Goal: Information Seeking & Learning: Stay updated

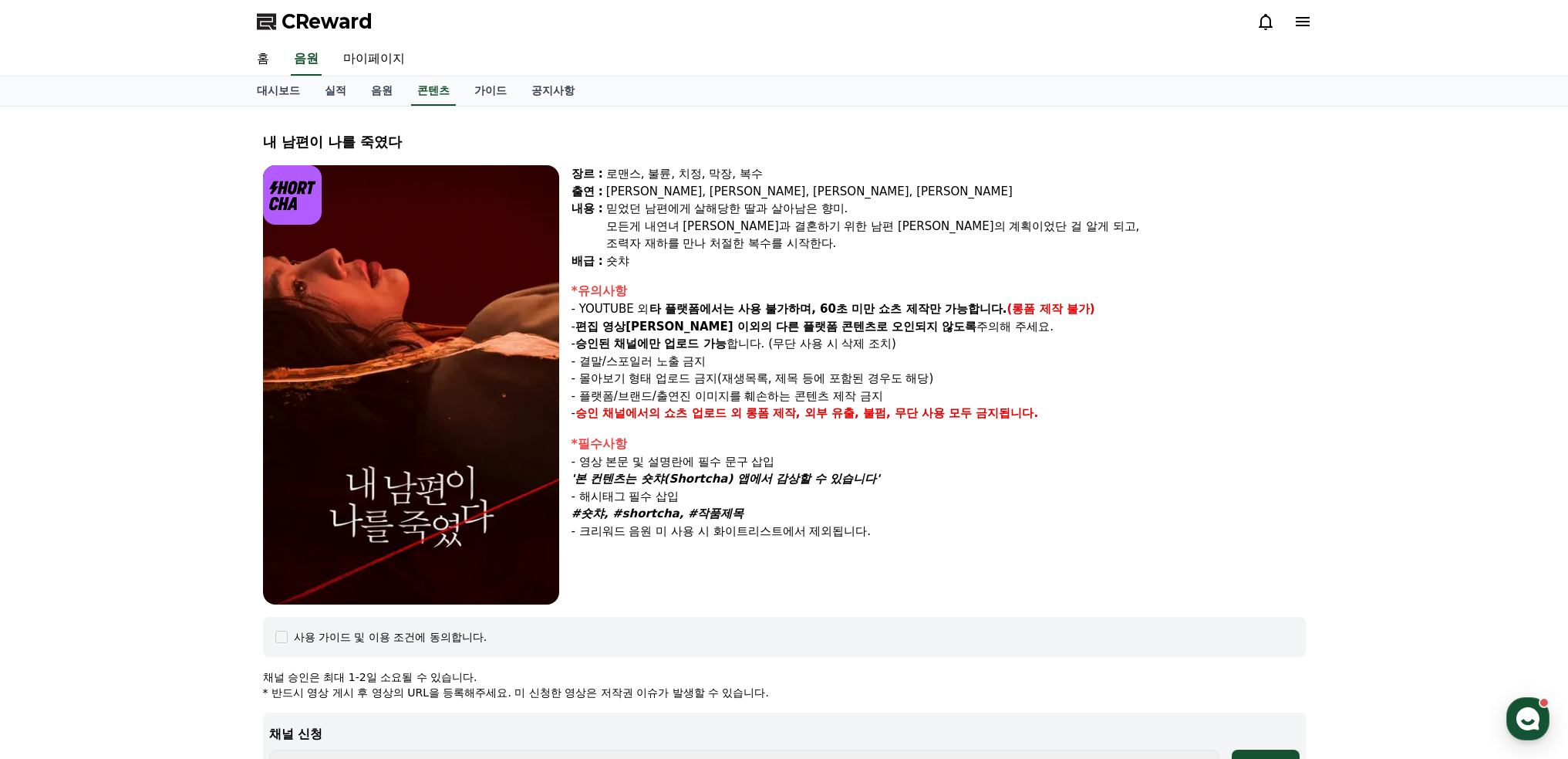
select select
click at [344, 83] on link "실적" at bounding box center [335, 92] width 46 height 30
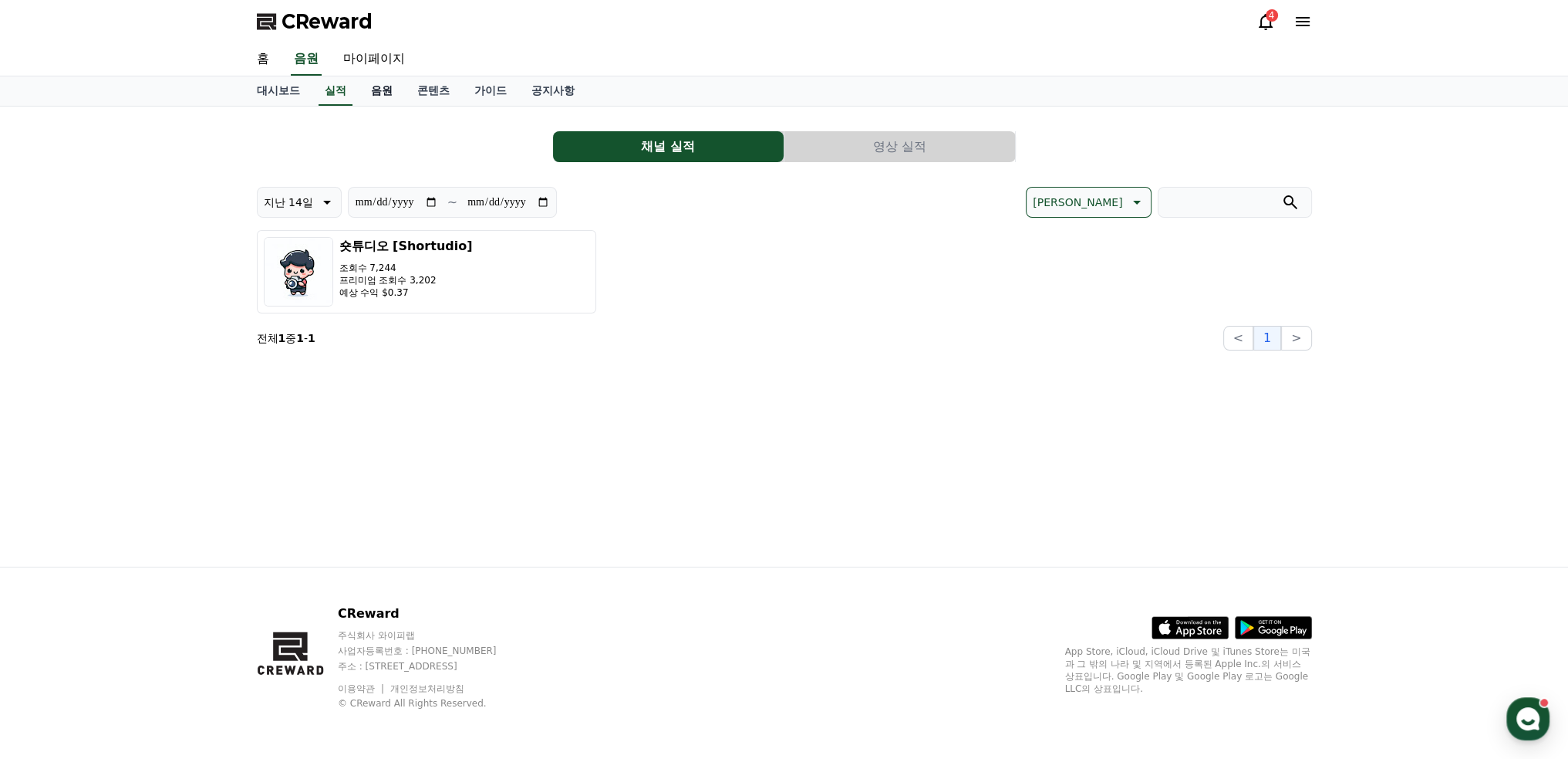
click at [383, 85] on link "음원" at bounding box center [382, 92] width 46 height 30
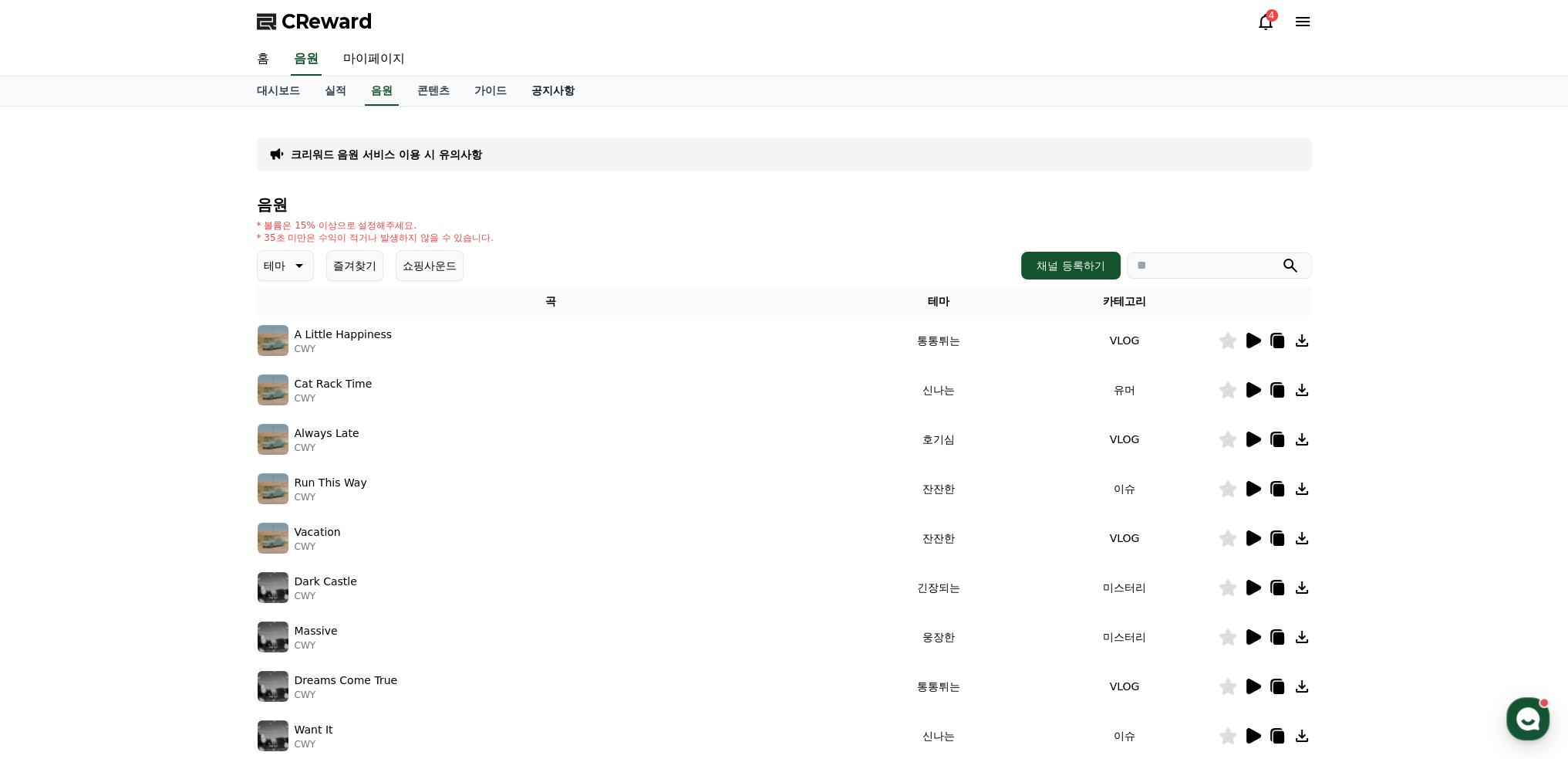
click at [553, 92] on link "공지사항" at bounding box center [553, 92] width 67 height 30
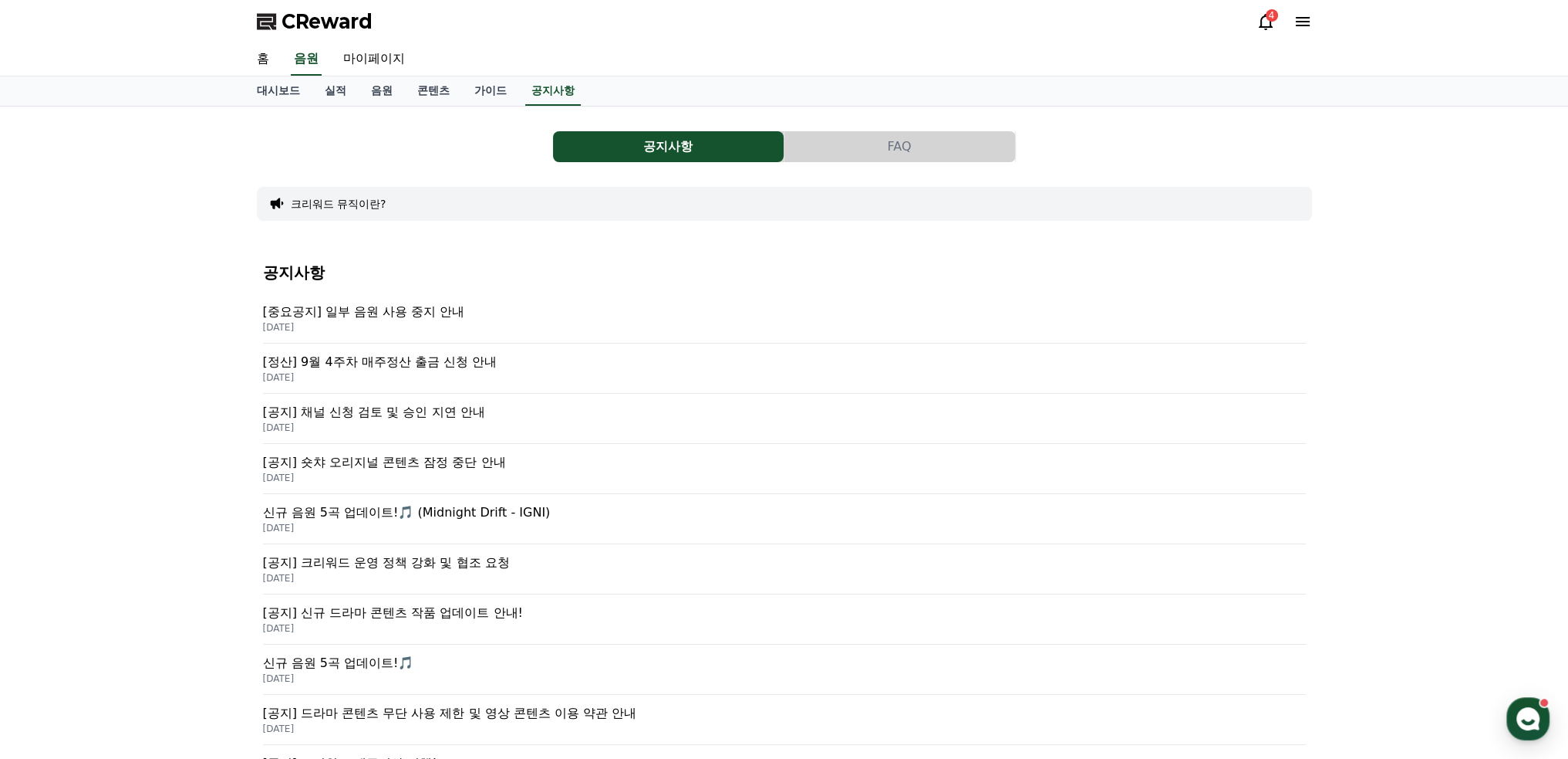
click at [398, 311] on p "[중요공지] 일부 음원 사용 중지 안내" at bounding box center [784, 312] width 1043 height 18
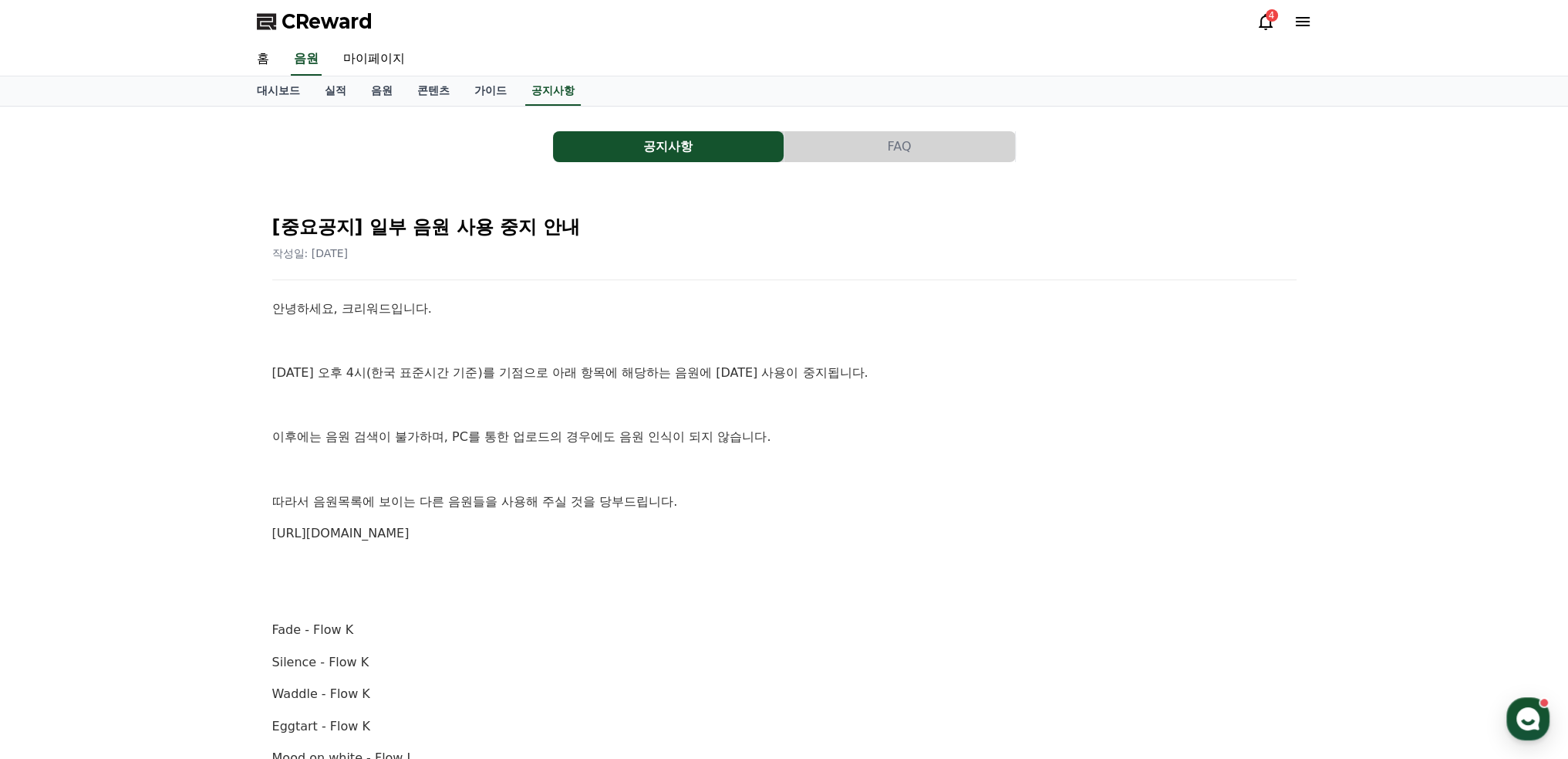
drag, startPoint x: 690, startPoint y: 542, endPoint x: 643, endPoint y: 518, distance: 52.8
click at [674, 526] on p "[URL][DOMAIN_NAME]" at bounding box center [784, 533] width 1025 height 20
click at [331, 17] on span "CReward" at bounding box center [327, 21] width 91 height 25
